Goal: Purchase product/service

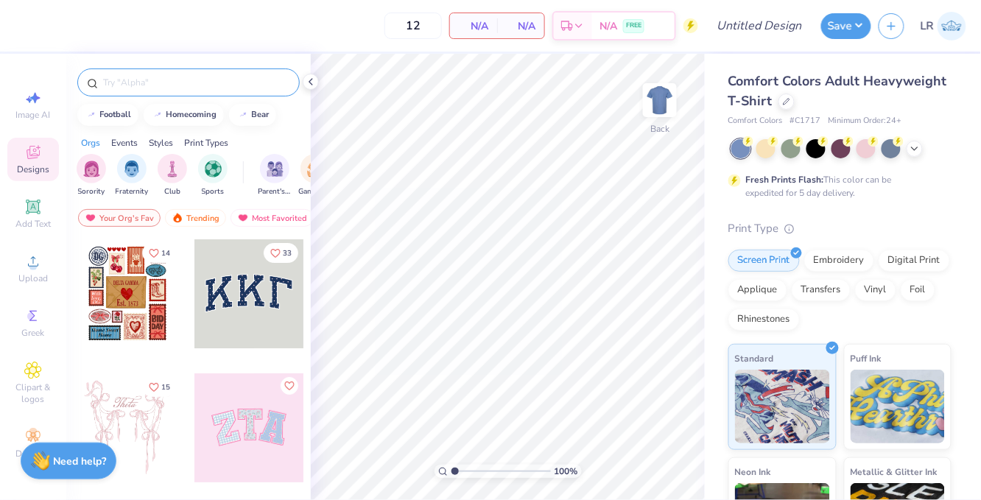
click at [148, 79] on input "text" at bounding box center [196, 82] width 189 height 15
type input "children"
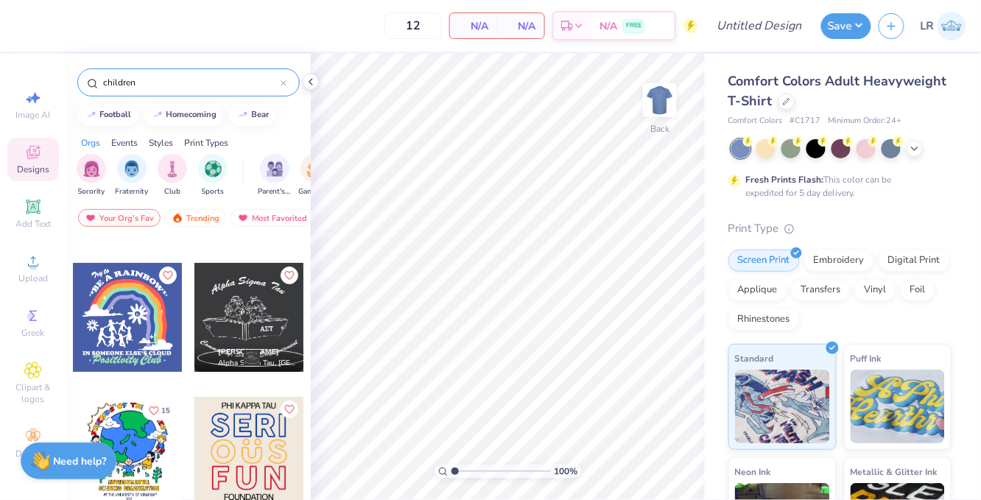
scroll to position [219, 0]
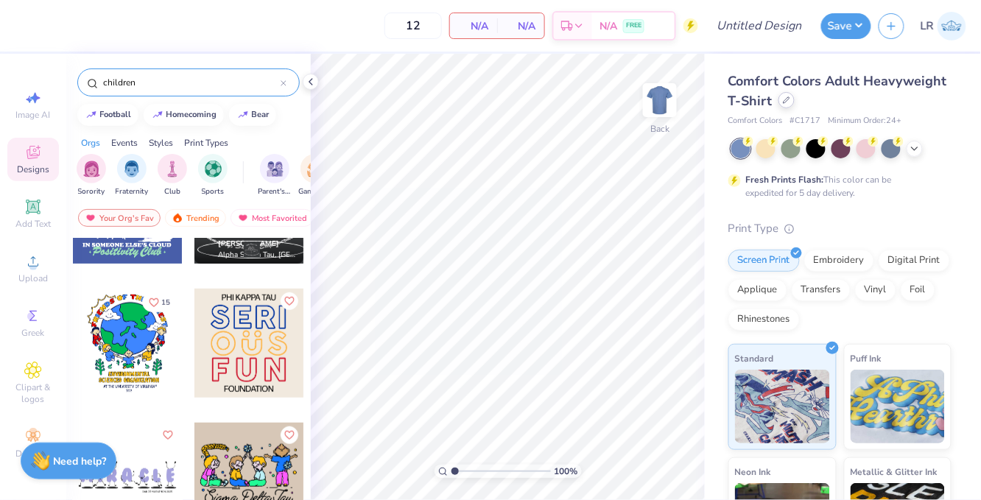
click at [787, 108] on div at bounding box center [787, 100] width 16 height 16
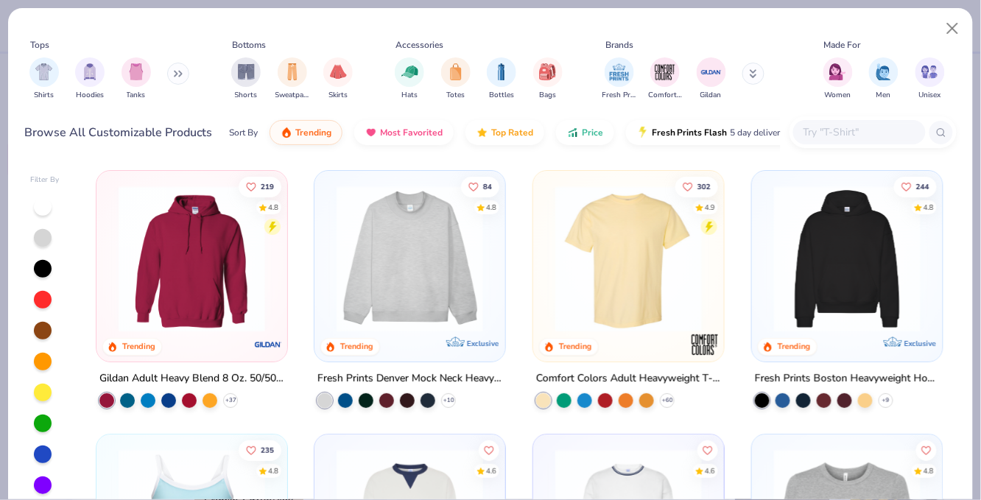
click at [407, 244] on img at bounding box center [409, 259] width 161 height 147
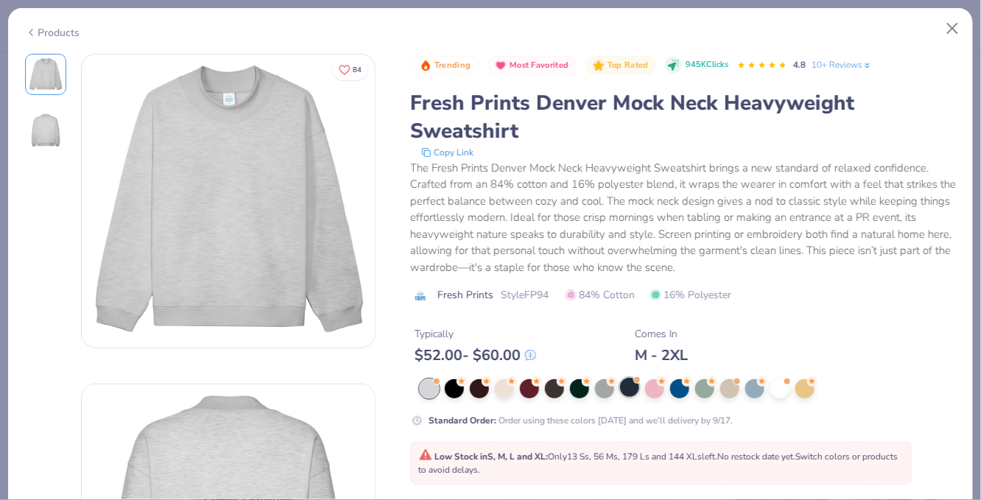
click at [628, 396] on div at bounding box center [629, 387] width 19 height 19
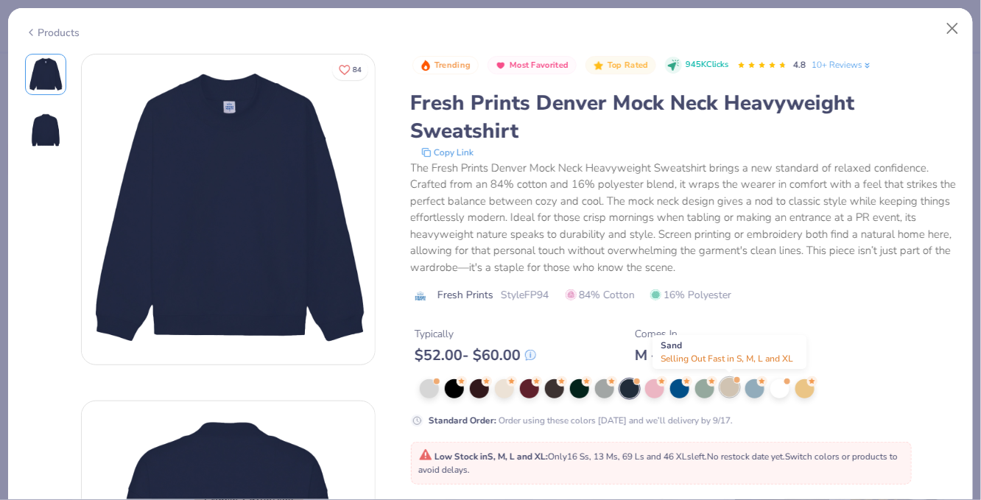
click at [732, 393] on div at bounding box center [729, 387] width 19 height 19
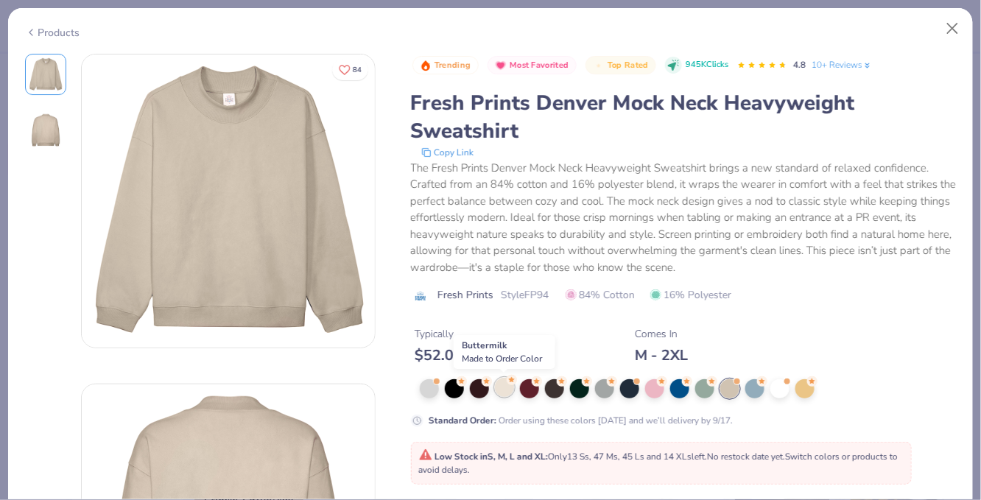
click at [513, 388] on div at bounding box center [504, 387] width 19 height 19
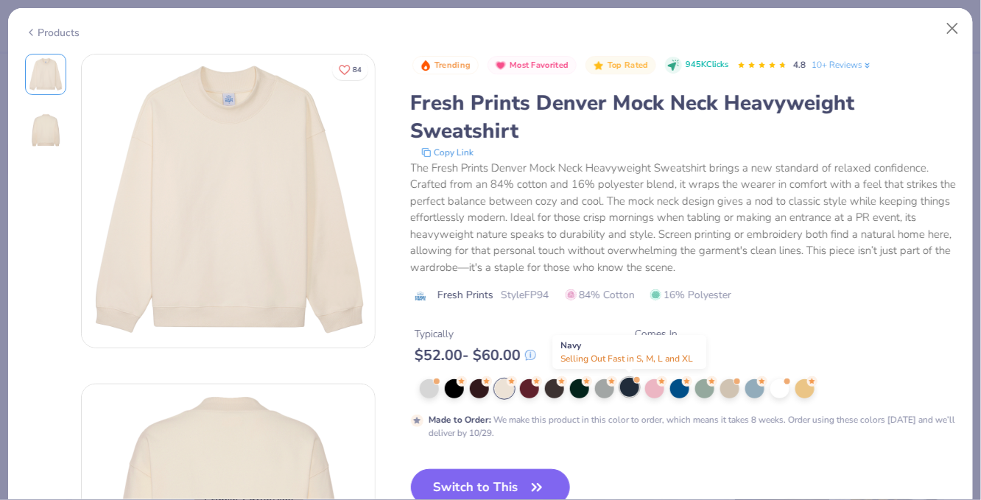
click at [622, 396] on div at bounding box center [629, 387] width 19 height 19
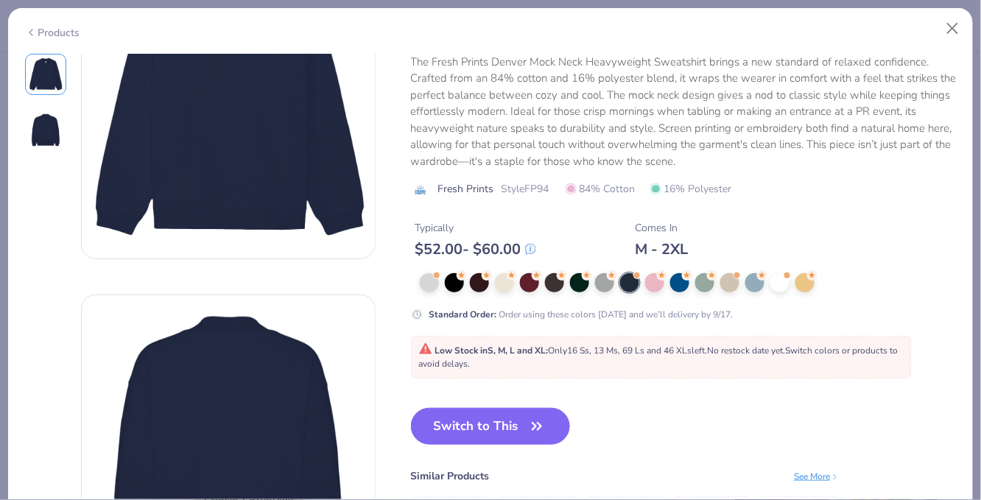
scroll to position [52, 0]
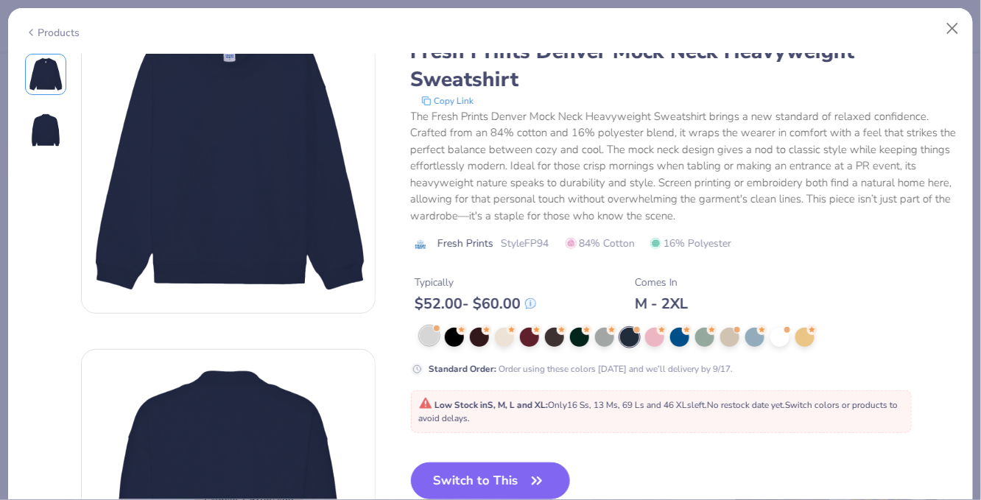
click at [432, 335] on div at bounding box center [429, 335] width 19 height 19
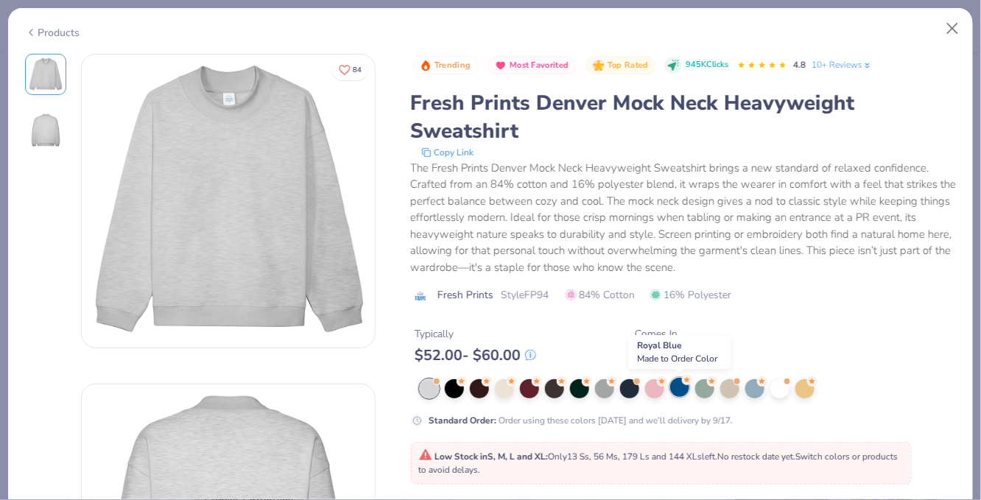
click at [675, 393] on div at bounding box center [679, 387] width 19 height 19
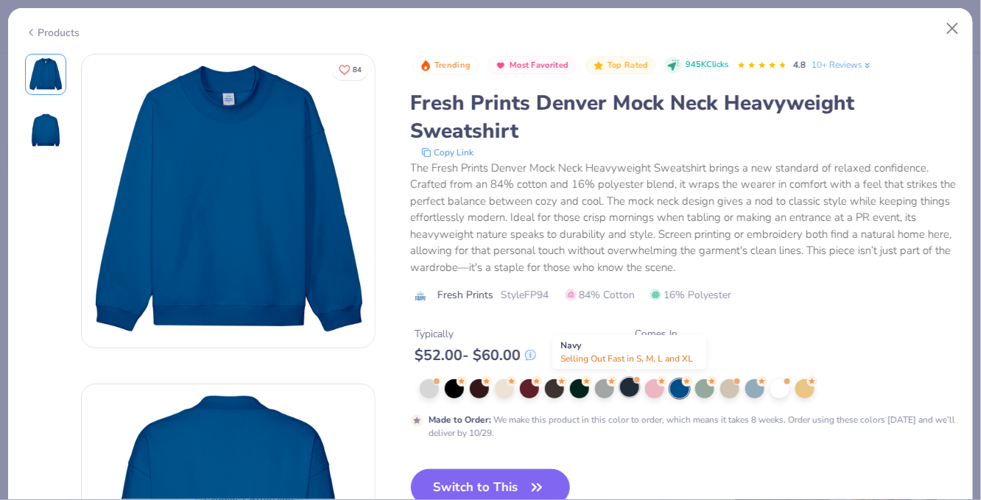
click at [627, 390] on div at bounding box center [629, 387] width 19 height 19
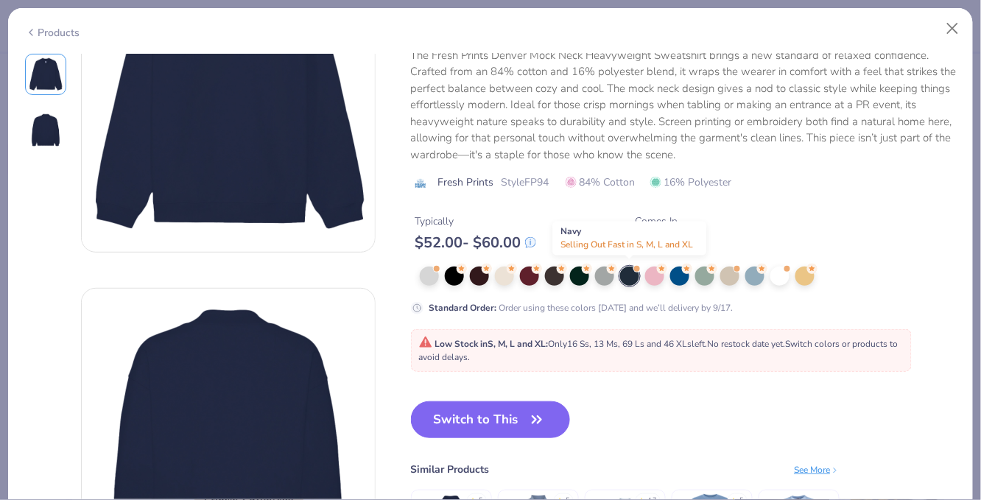
scroll to position [114, 0]
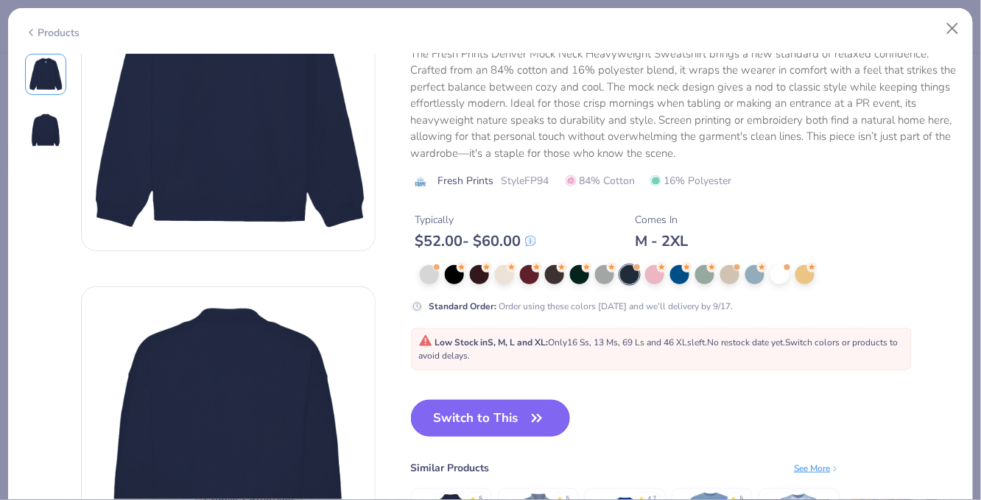
click at [501, 425] on button "Switch to This" at bounding box center [491, 418] width 160 height 37
type input "50"
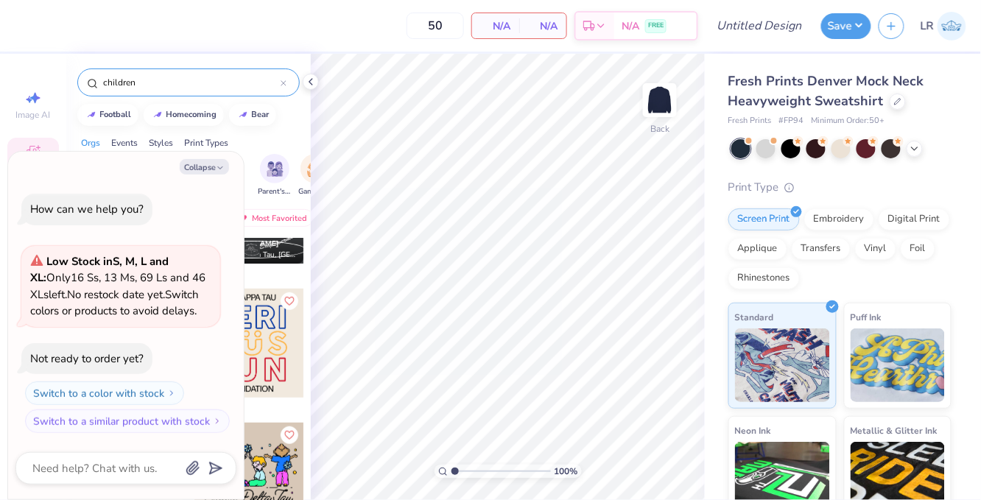
click at [287, 129] on div "Orgs Events Styles Print Types" at bounding box center [188, 139] width 245 height 21
click at [211, 169] on button "Collapse" at bounding box center [204, 166] width 49 height 15
type textarea "x"
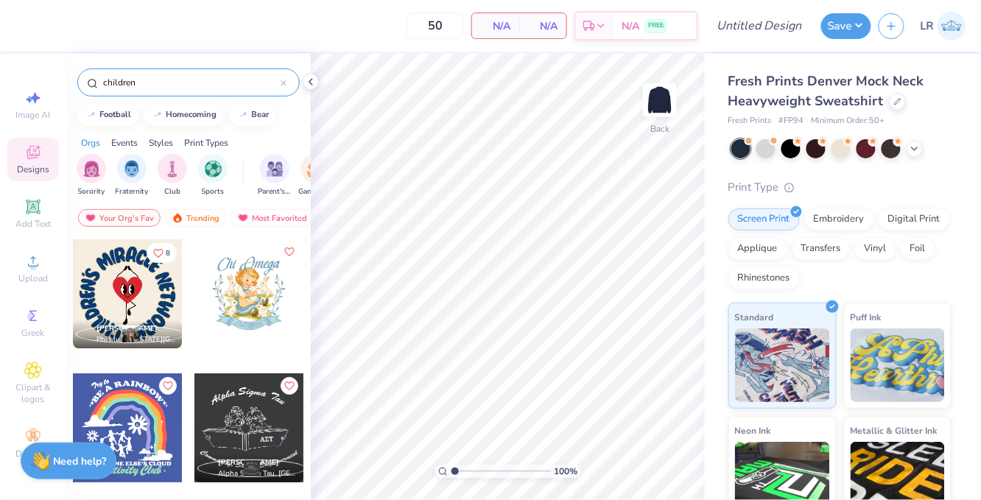
click at [35, 149] on icon at bounding box center [33, 153] width 18 height 18
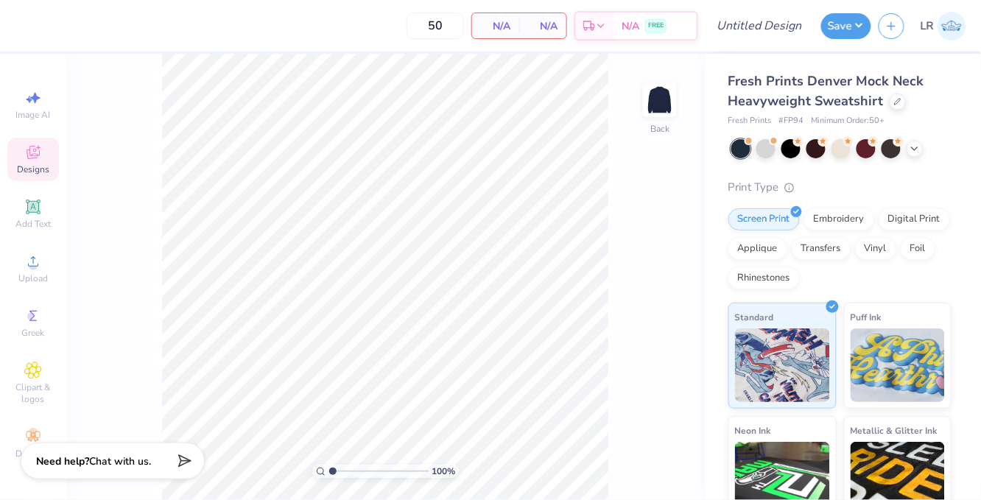
click at [46, 150] on div "Designs" at bounding box center [33, 159] width 52 height 43
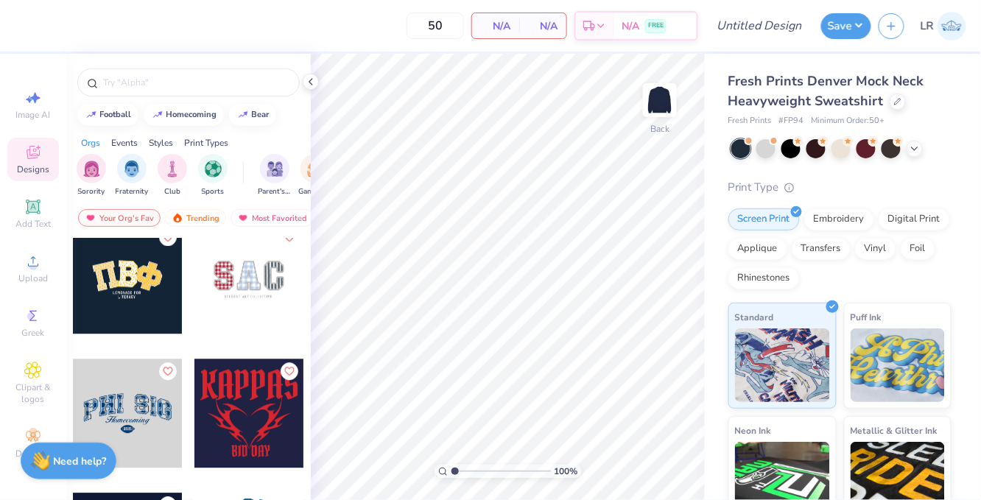
scroll to position [2349, 0]
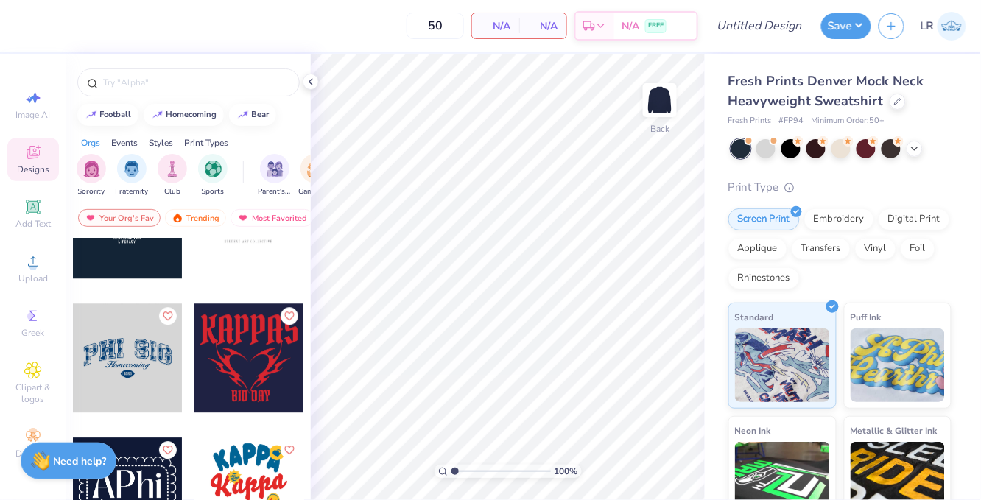
click at [151, 358] on div at bounding box center [127, 357] width 109 height 109
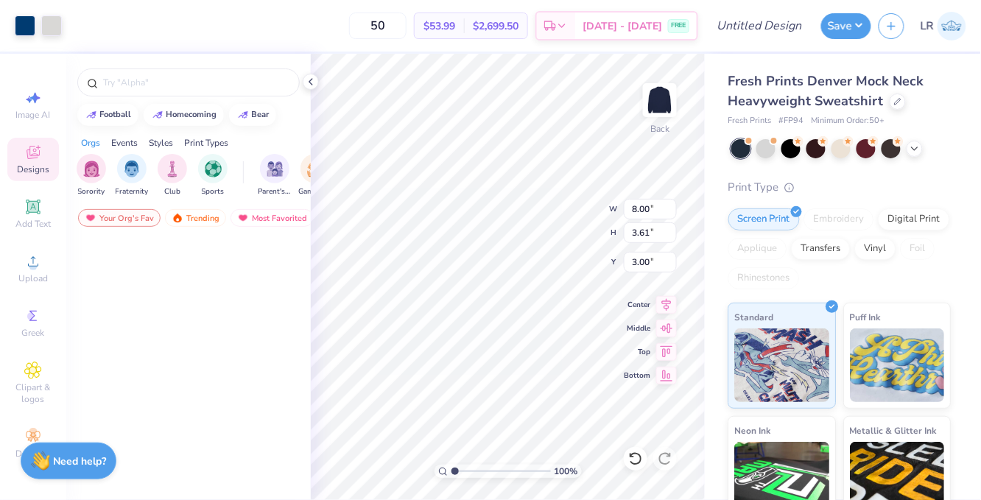
scroll to position [0, 0]
